Goal: Check status

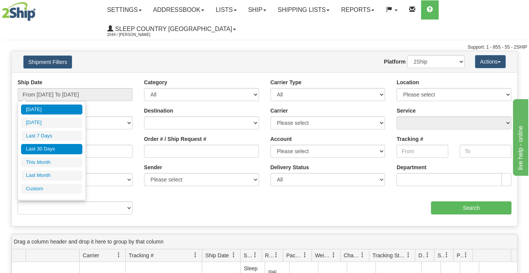
click at [42, 148] on li "Last 30 Days" at bounding box center [51, 149] width 61 height 10
type input "From [DATE] To [DATE]"
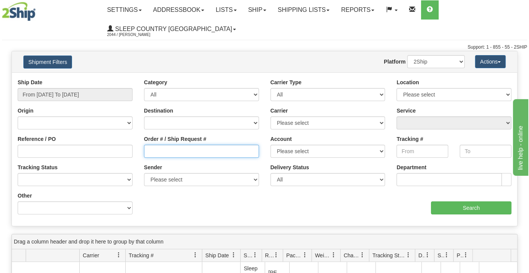
click at [147, 152] on input "Order # / Ship Request #" at bounding box center [201, 151] width 115 height 13
paste input "9000I108785"
click at [148, 151] on input "9000I108785" at bounding box center [201, 151] width 115 height 13
type input "9000I108785"
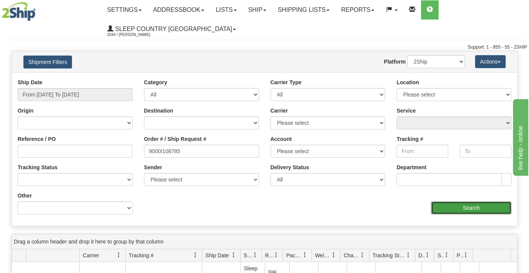
click at [475, 208] on input "Search" at bounding box center [471, 208] width 81 height 13
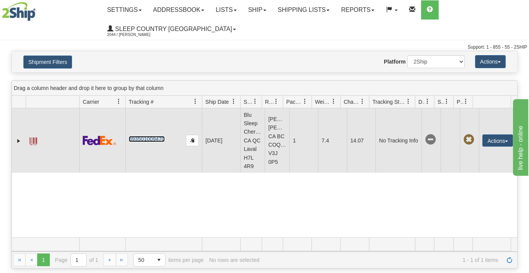
click at [148, 142] on link "393501009470" at bounding box center [147, 139] width 36 height 6
